Goal: Find specific page/section: Find specific page/section

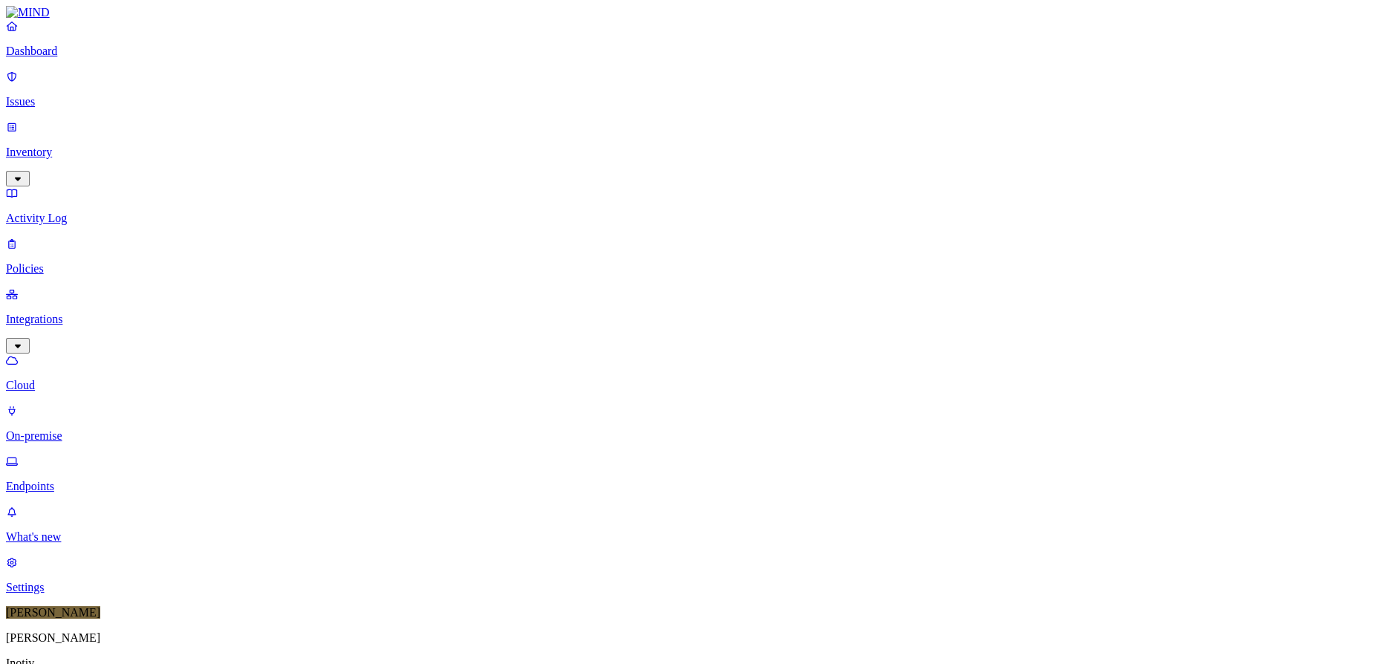
type input "md-lap-pro5"
